Goal: Information Seeking & Learning: Learn about a topic

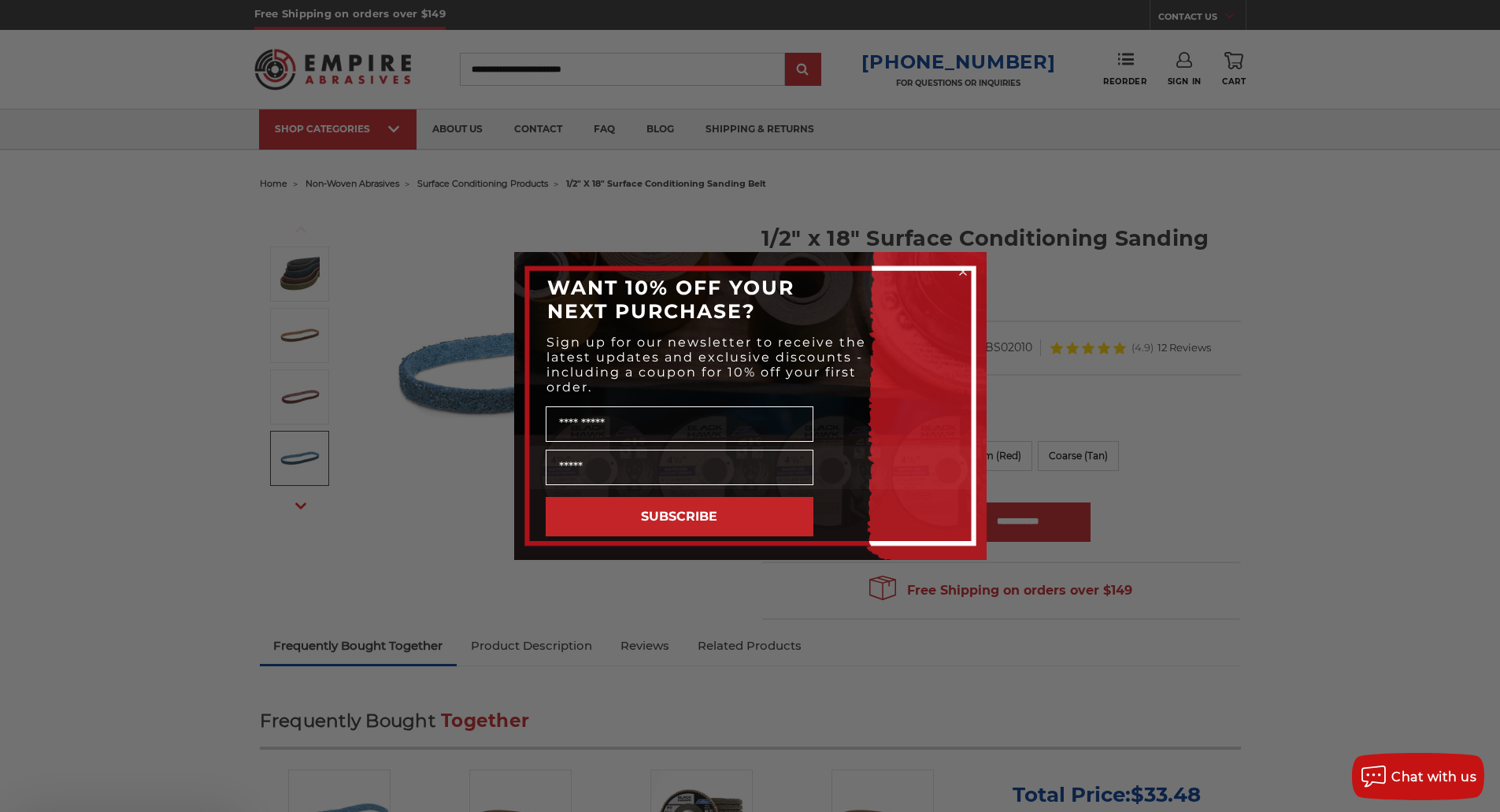
click at [308, 502] on div "Close dialog WANT 10% OFF YOUR NEXT PURCHASE? Sign up for our newsletter to rec…" at bounding box center [750, 406] width 1500 height 812
click at [304, 506] on div "Close dialog WANT 10% OFF YOUR NEXT PURCHASE? Sign up for our newsletter to rec…" at bounding box center [750, 406] width 1500 height 812
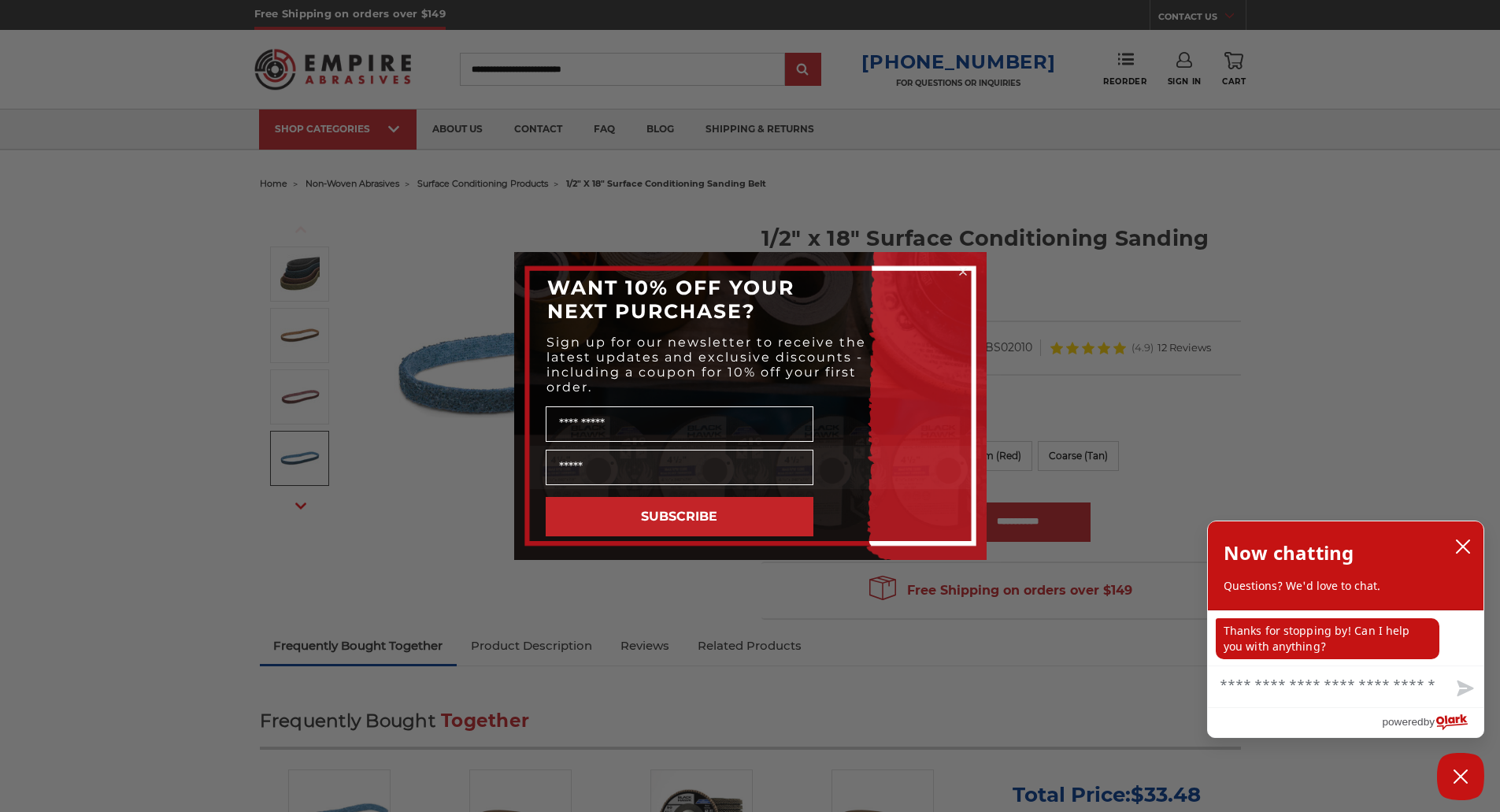
click at [1211, 396] on div "Close dialog WANT 10% OFF YOUR NEXT PURCHASE? Sign up for our newsletter to rec…" at bounding box center [750, 406] width 1500 height 812
click at [1463, 545] on icon "close chatbox" at bounding box center [1463, 546] width 16 height 16
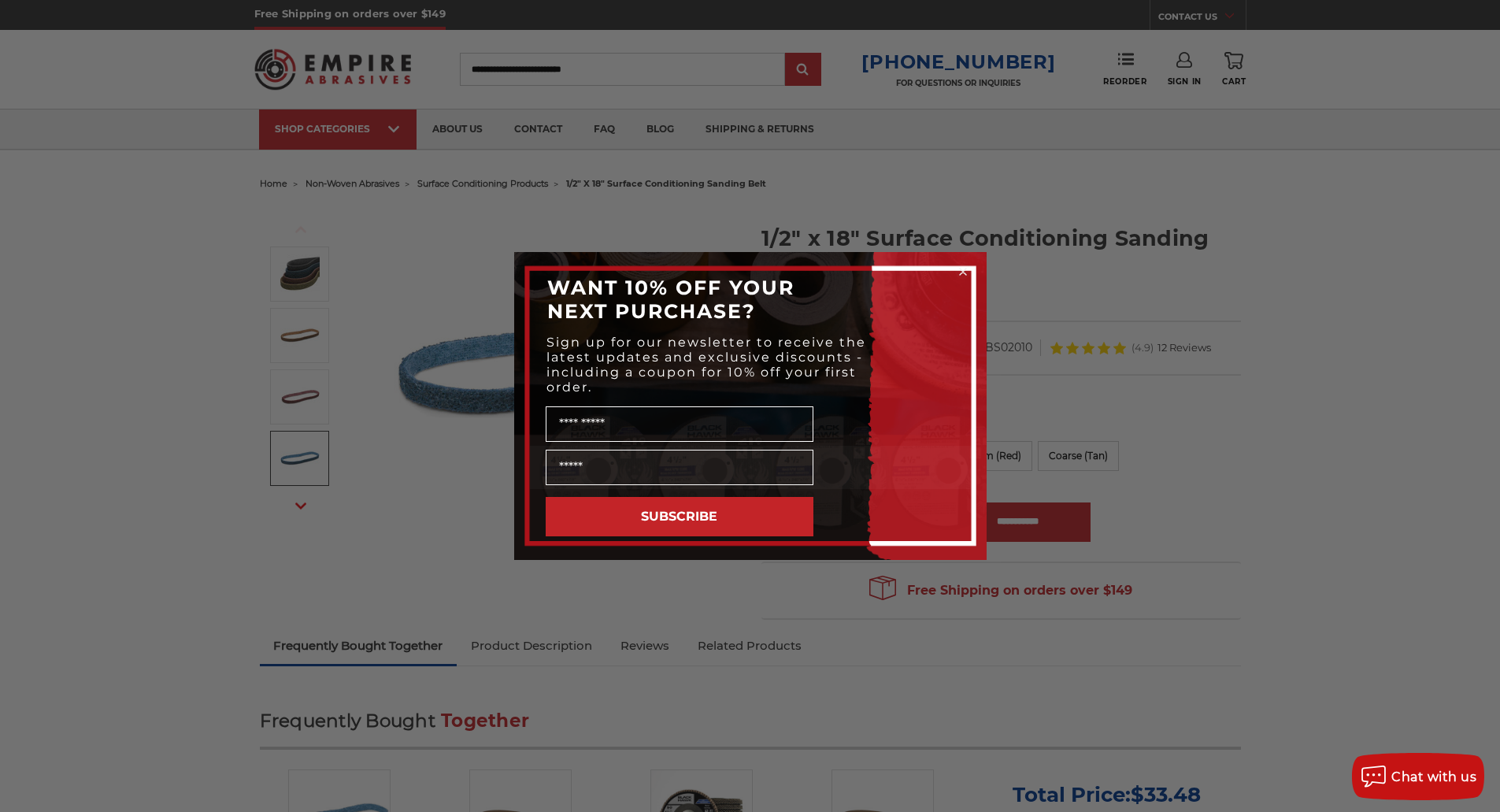
click at [653, 201] on div "Close dialog WANT 10% OFF YOUR NEXT PURCHASE? Sign up for our newsletter to rec…" at bounding box center [750, 406] width 1500 height 812
click at [944, 303] on div "WANT 10% OFF YOUR NEXT PURCHASE?" at bounding box center [750, 299] width 441 height 63
click at [477, 229] on div "Close dialog WANT 10% OFF YOUR NEXT PURCHASE? Sign up for our newsletter to rec…" at bounding box center [750, 406] width 1500 height 812
click at [964, 271] on icon "Close dialog" at bounding box center [964, 271] width 7 height 7
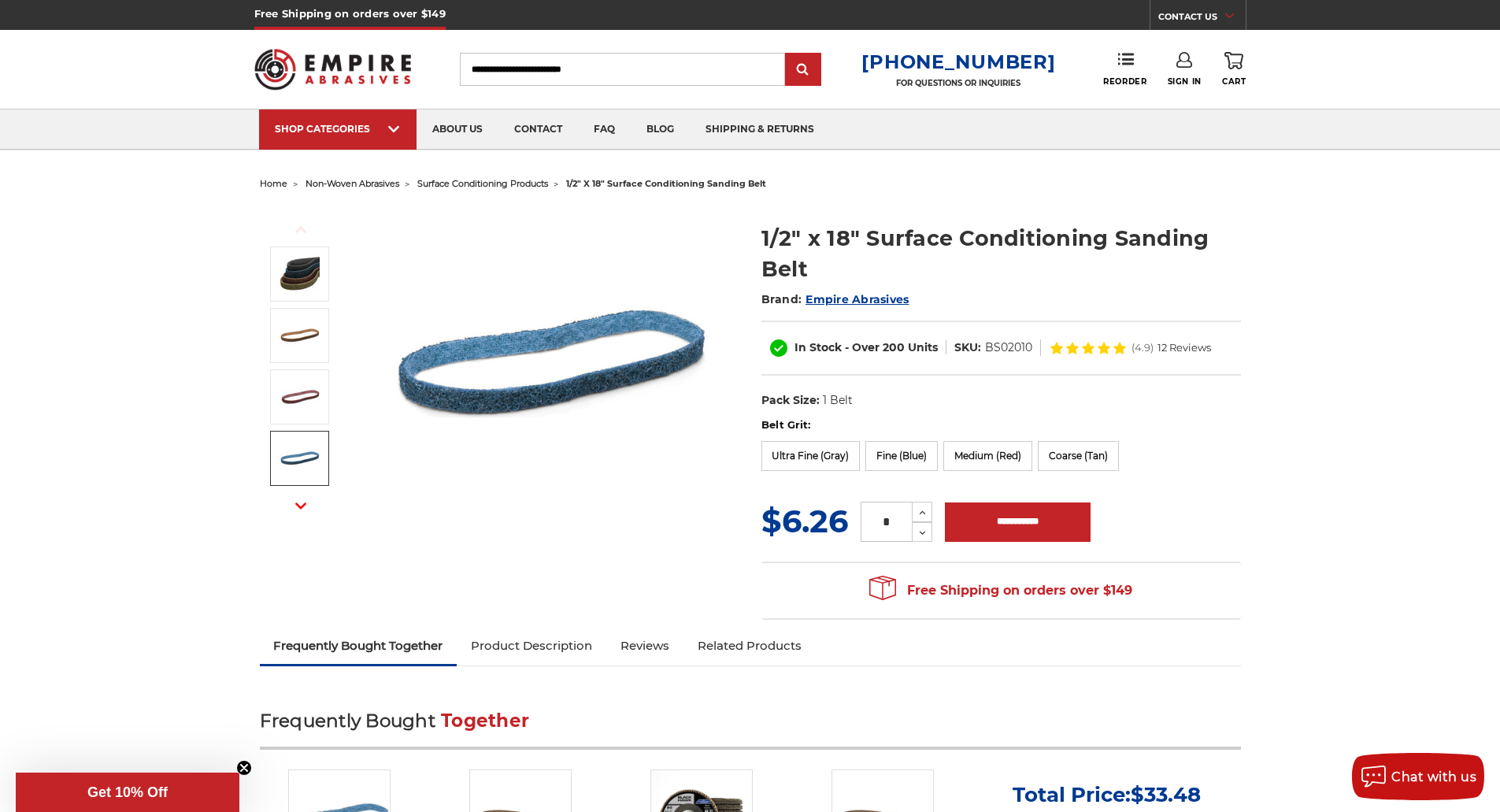
click at [304, 508] on icon "button" at bounding box center [300, 505] width 11 height 11
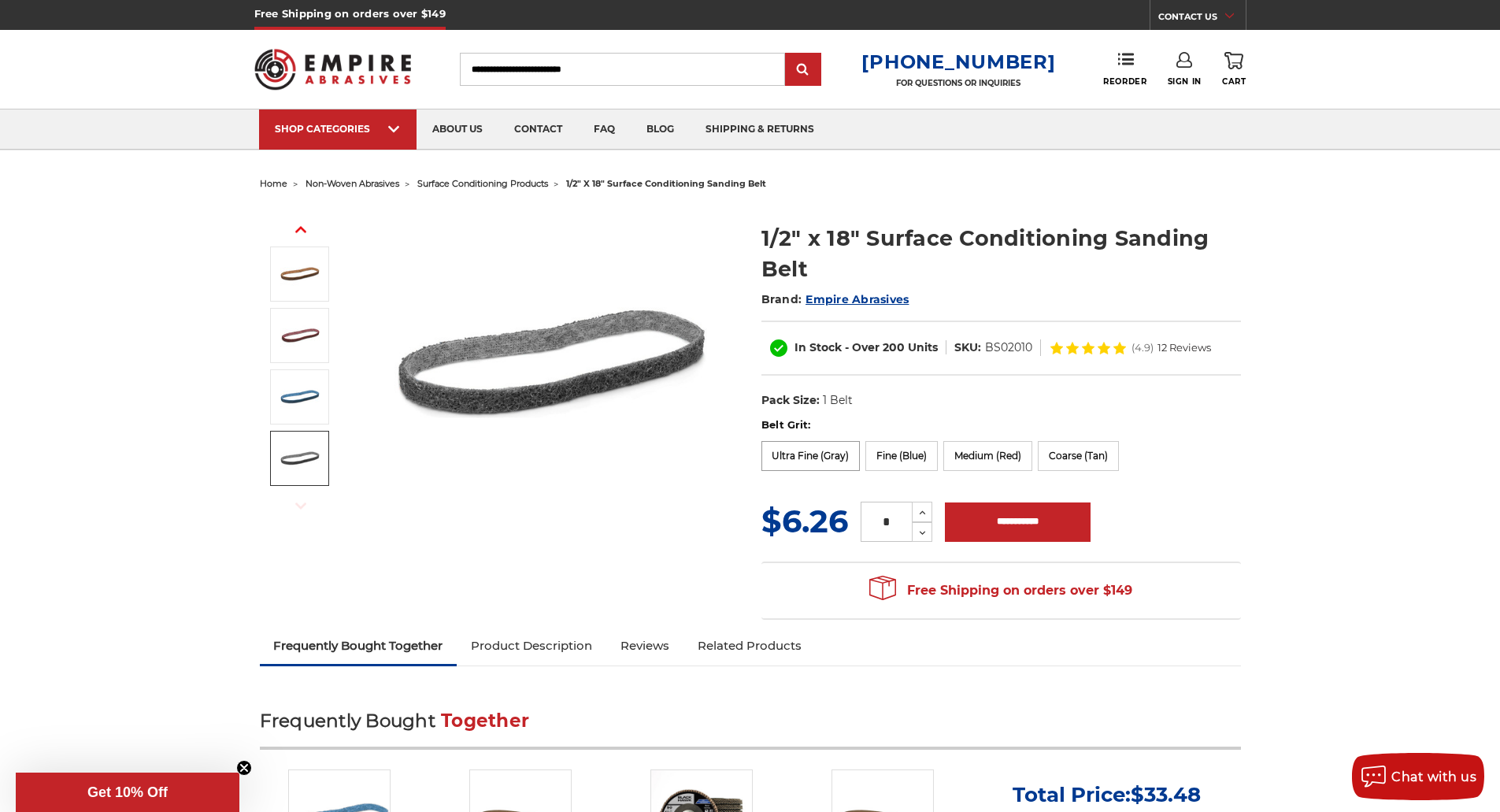
click at [810, 461] on label "Ultra Fine (Gray)" at bounding box center [811, 456] width 100 height 30
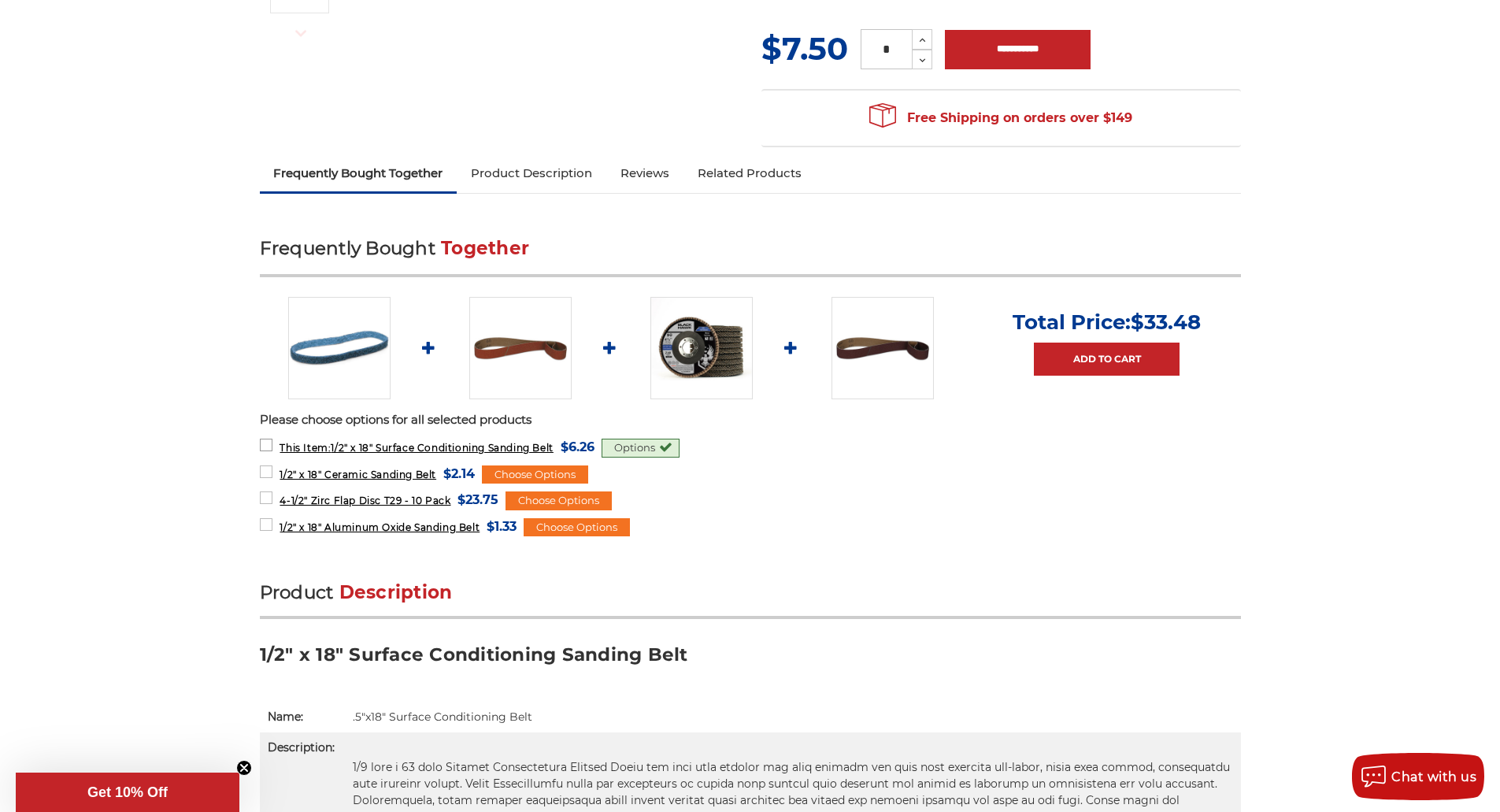
scroll to position [79, 0]
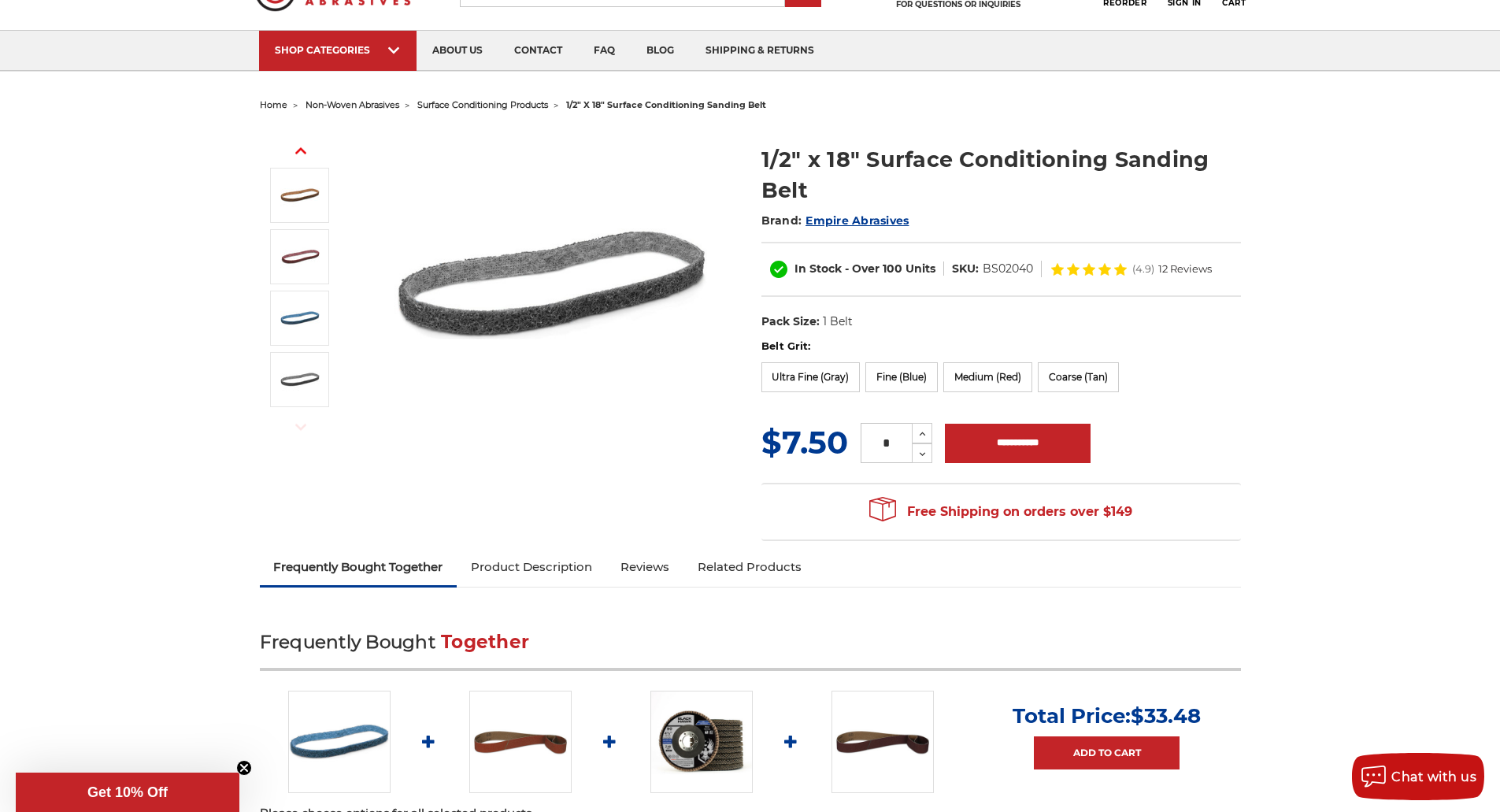
click at [522, 567] on link "Product Description" at bounding box center [532, 567] width 150 height 35
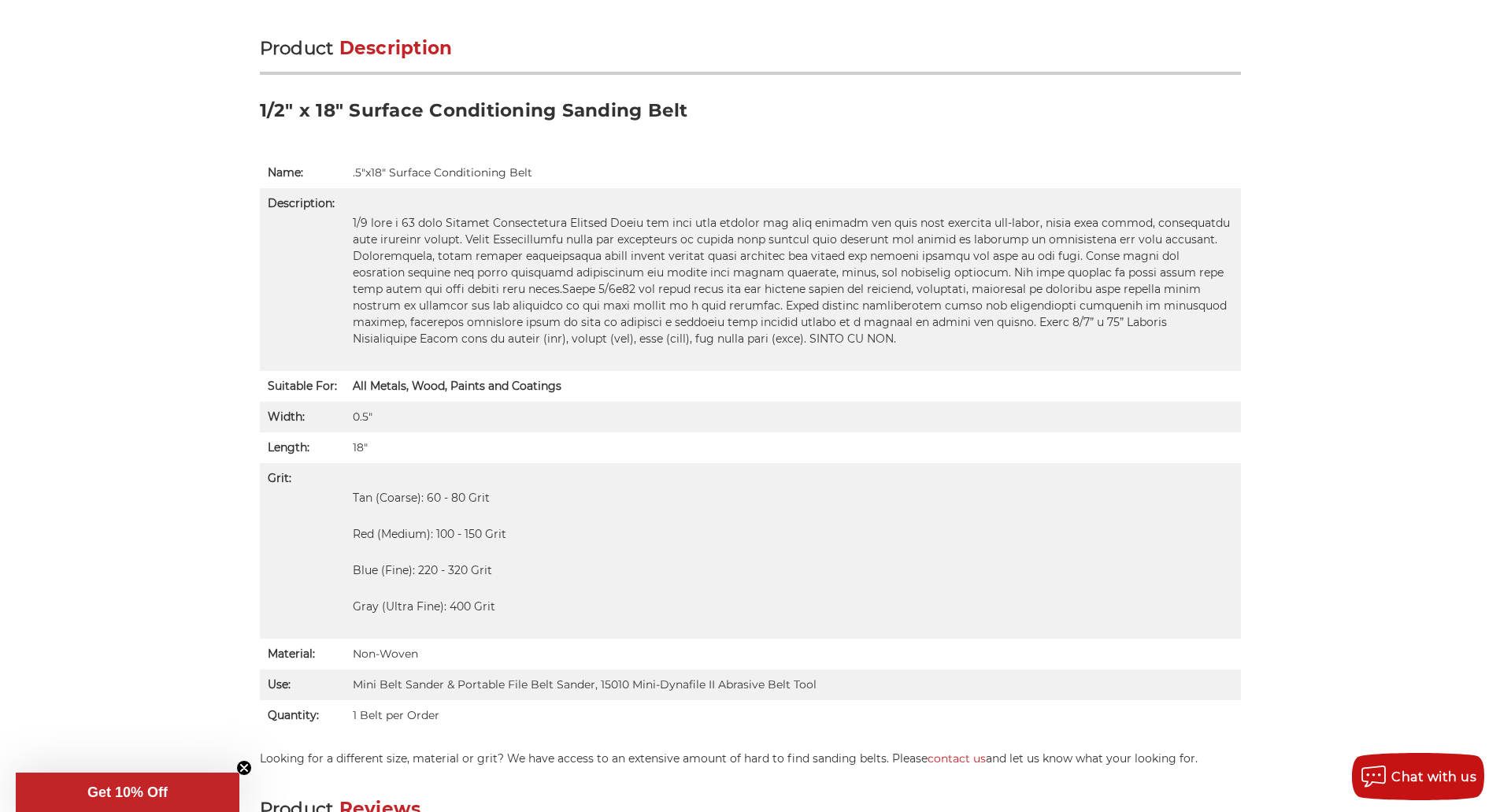
scroll to position [1037, 0]
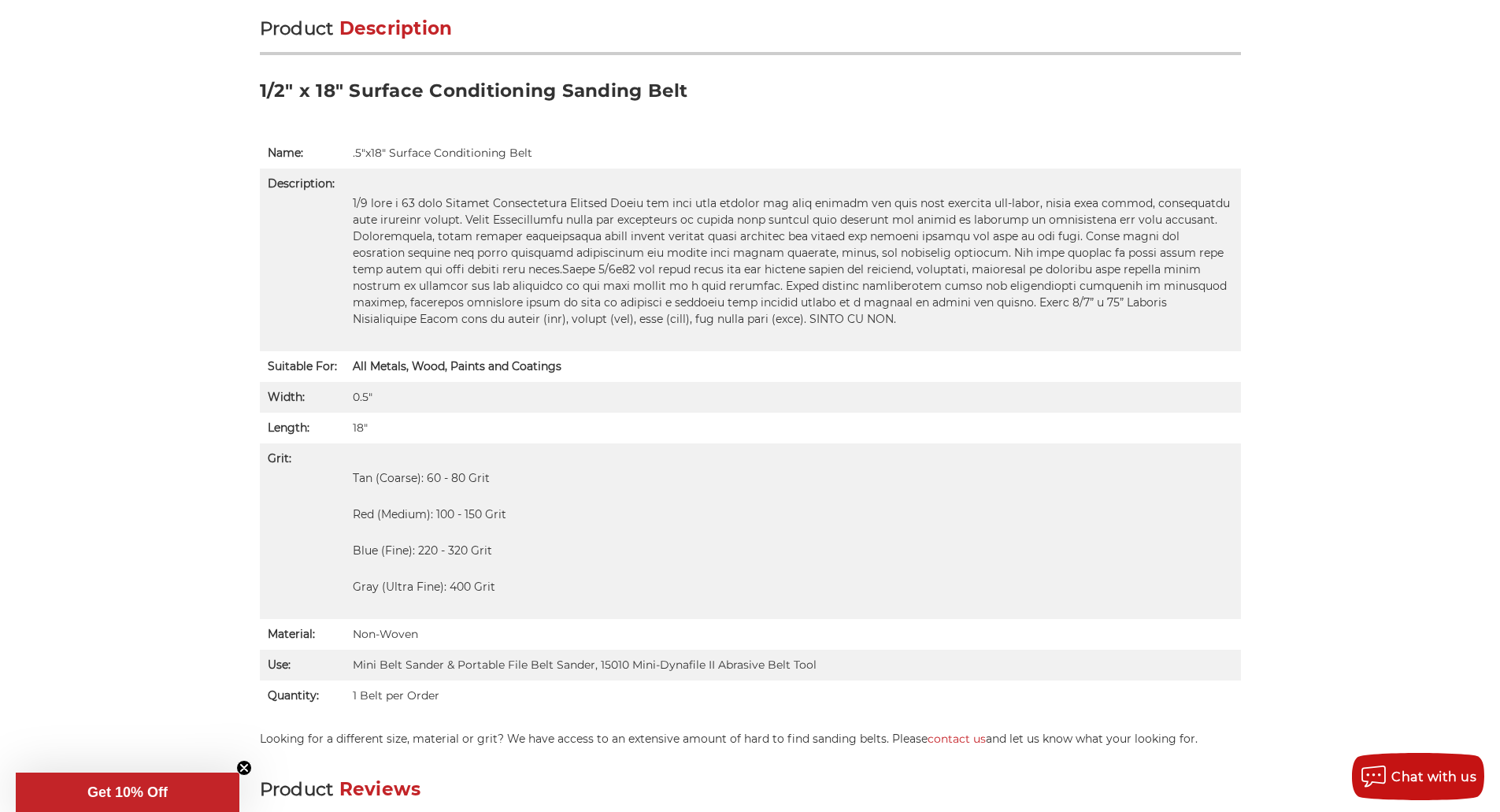
click at [502, 548] on p "Blue (Fine): 220 - 320 Grit" at bounding box center [793, 550] width 880 height 16
